Goal: Task Accomplishment & Management: Manage account settings

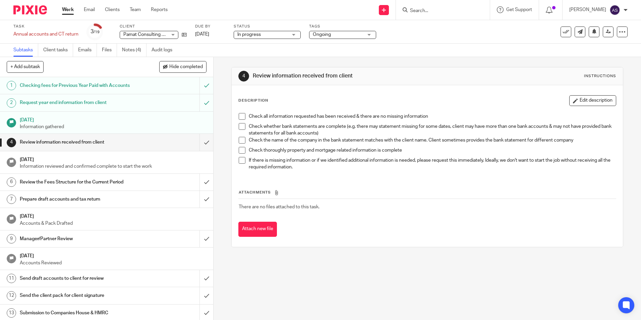
click at [23, 11] on img at bounding box center [30, 9] width 34 height 9
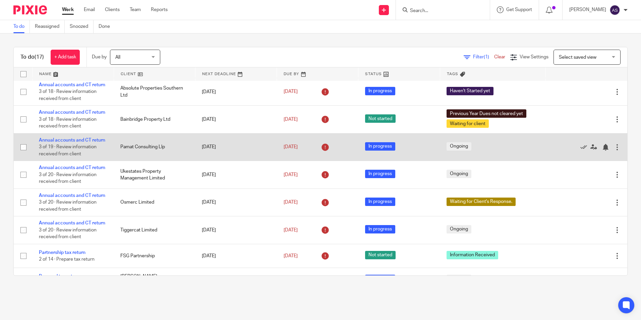
scroll to position [34, 0]
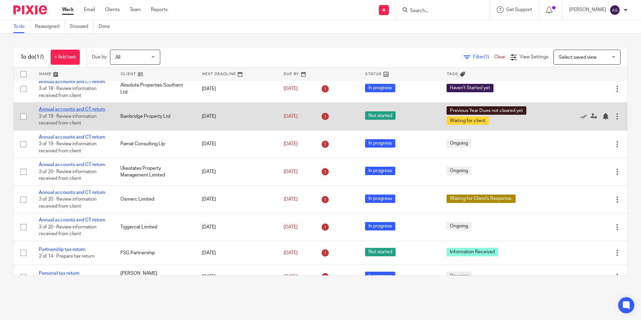
click at [61, 112] on link "Annual accounts and CT return" at bounding box center [72, 109] width 66 height 5
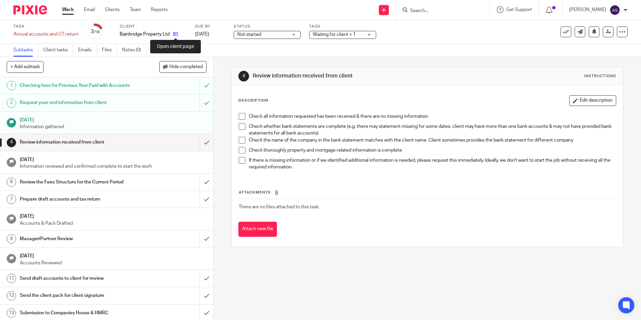
click at [175, 34] on icon at bounding box center [175, 34] width 5 height 5
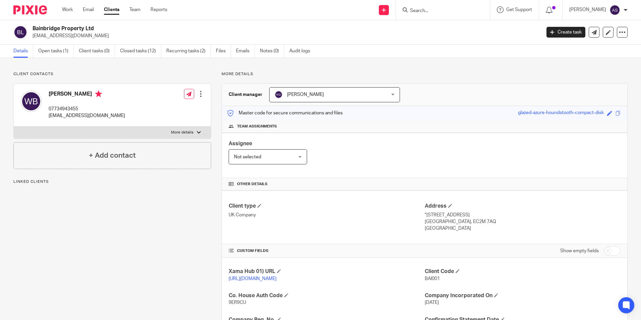
scroll to position [101, 0]
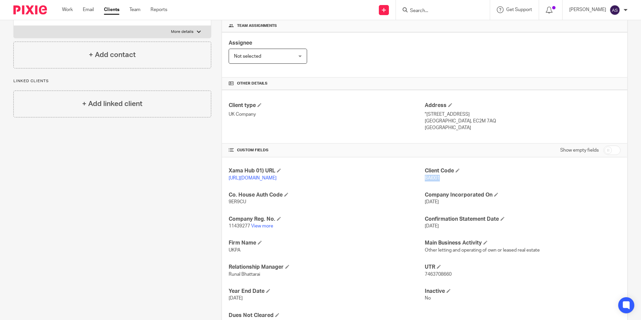
drag, startPoint x: 436, startPoint y: 178, endPoint x: 421, endPoint y: 180, distance: 15.3
click at [425, 180] on p "BAI001" at bounding box center [523, 178] width 196 height 7
copy span "BAI001"
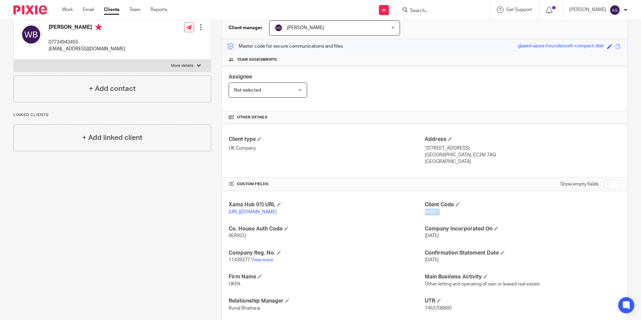
scroll to position [67, 0]
click at [282, 92] on span "Not selected" at bounding box center [263, 89] width 58 height 14
click at [358, 106] on div "Assignee Not selected Not selected Not selected Aarshika Awale Aayush Niraula A…" at bounding box center [424, 88] width 405 height 45
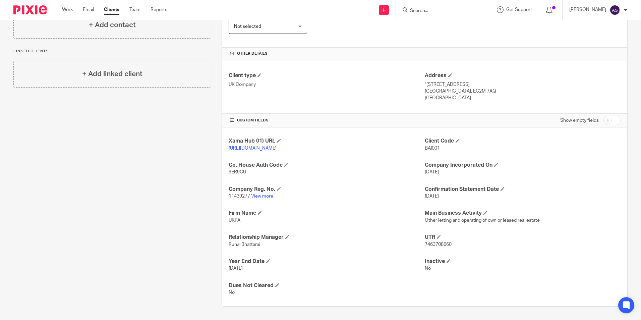
scroll to position [137, 0]
click at [264, 197] on link "View more" at bounding box center [262, 196] width 22 height 5
